Goal: Transaction & Acquisition: Book appointment/travel/reservation

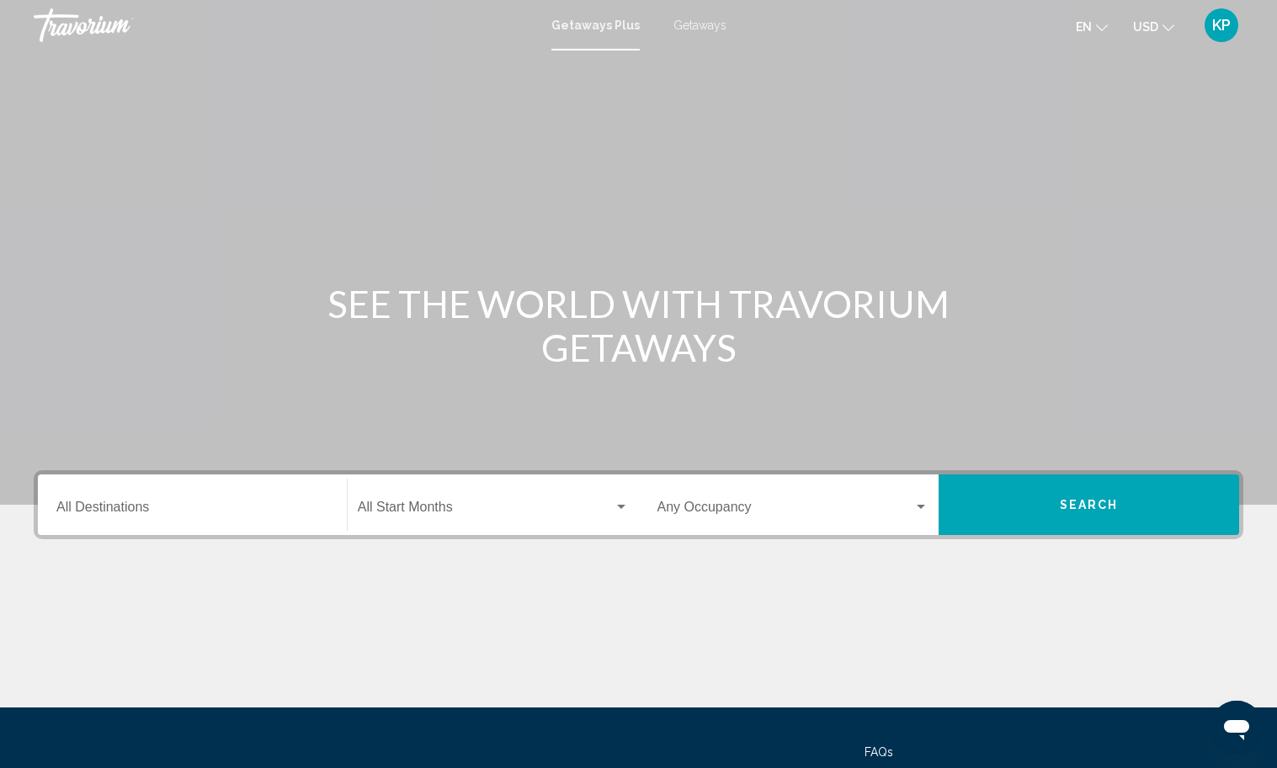
click at [1046, 513] on button "Search" at bounding box center [1089, 505] width 300 height 61
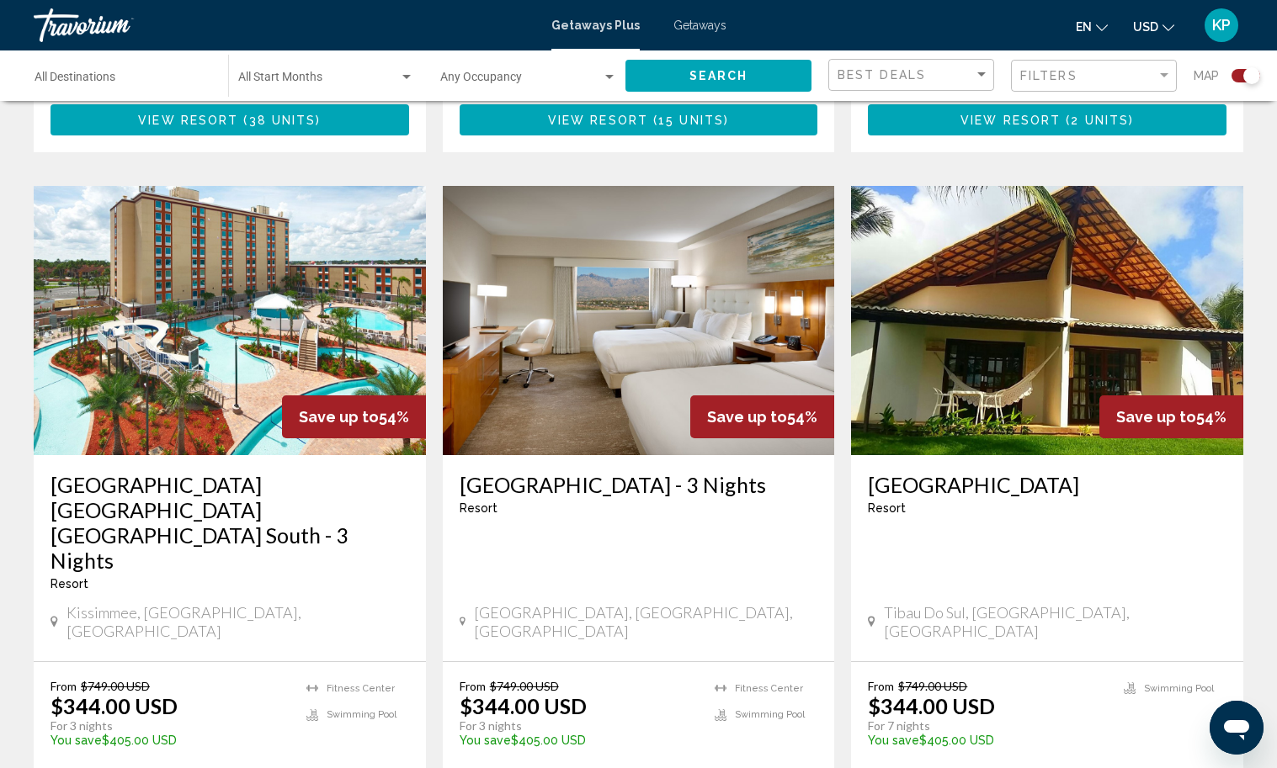
scroll to position [1107, 0]
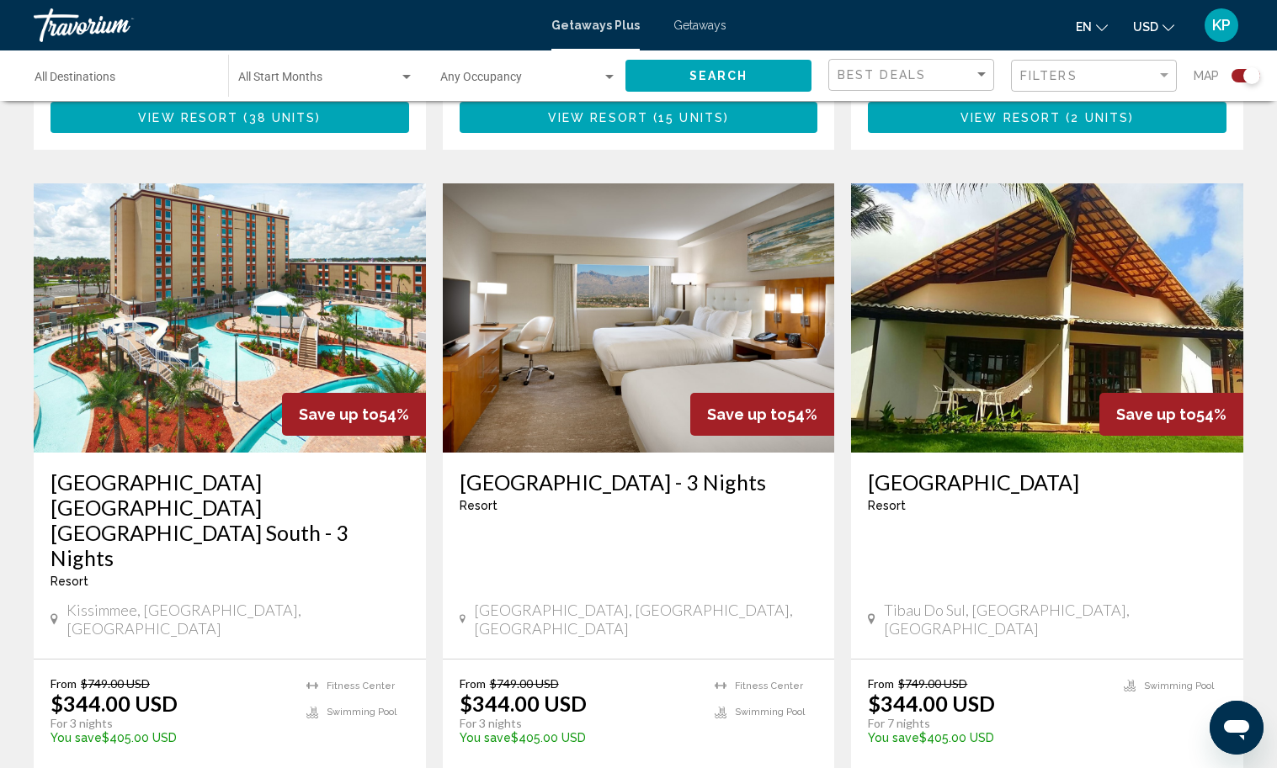
click at [1029, 453] on div "[GEOGRAPHIC_DATA] - This is an adults only resort Tibau do Sul, RN, [GEOGRAPHIC…" at bounding box center [1047, 556] width 392 height 206
click at [1028, 358] on img "Main content" at bounding box center [1047, 317] width 392 height 269
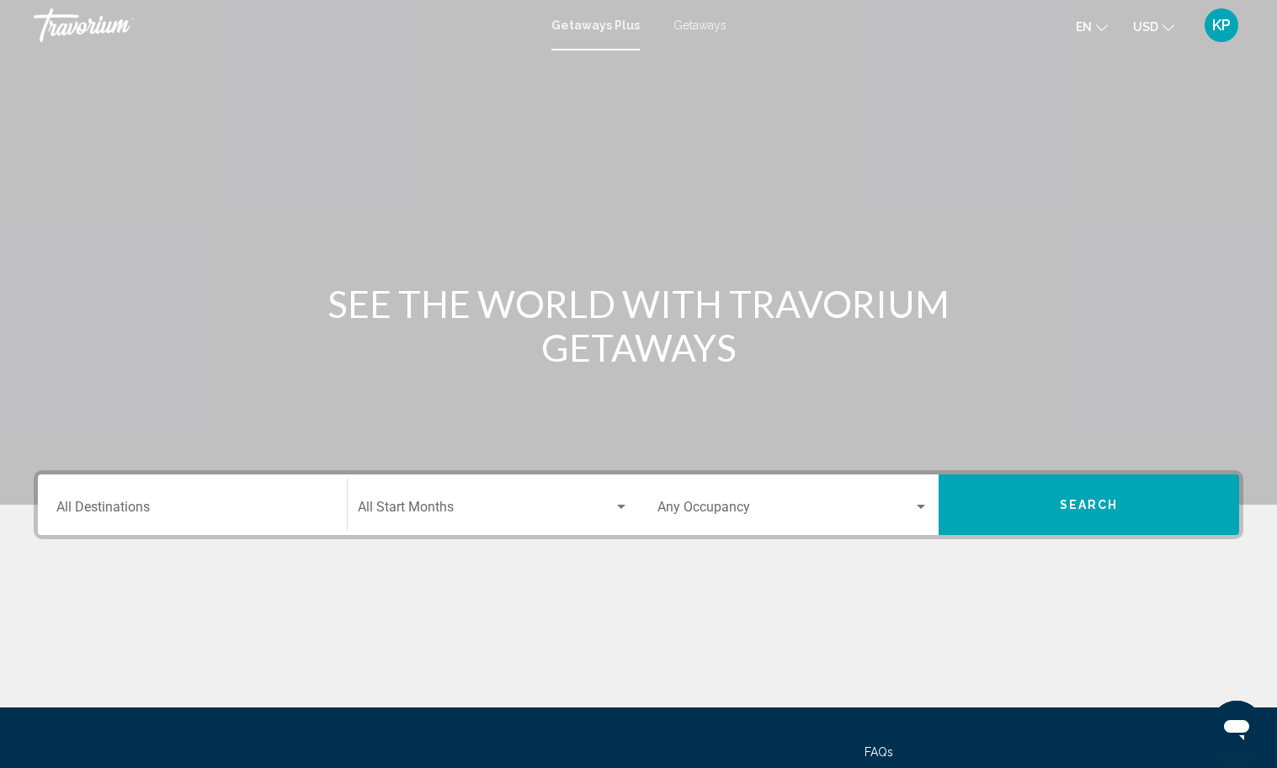
click at [77, 34] on div "Travorium" at bounding box center [118, 25] width 168 height 34
